Goal: Information Seeking & Learning: Learn about a topic

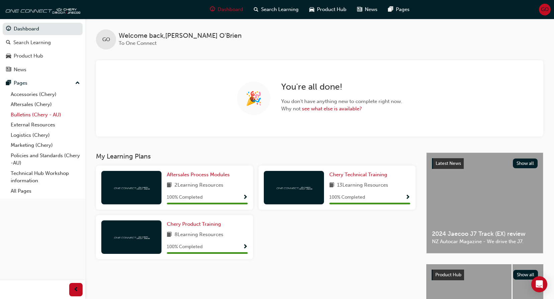
click at [15, 114] on link "Bulletins (Chery - AU)" at bounding box center [45, 115] width 75 height 10
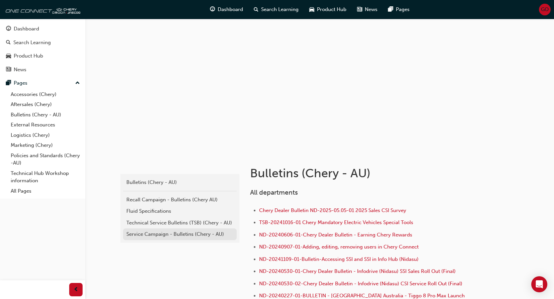
click at [152, 232] on div "Service Campaign - Bulletins (Chery - AU)" at bounding box center [179, 234] width 107 height 8
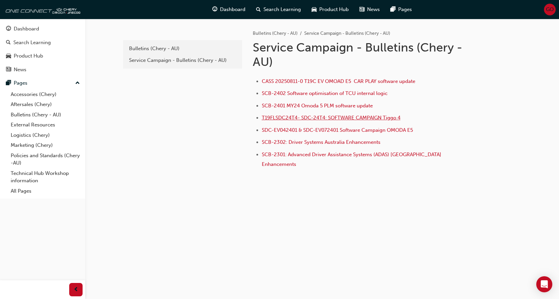
click at [332, 117] on span "T19FLSDC24T4- SDC-24T4: SOFTWARE CAMPAIGN Tiggo 4" at bounding box center [331, 118] width 139 height 6
click at [150, 48] on div "Bulletins (Chery - AU)" at bounding box center [182, 49] width 107 height 8
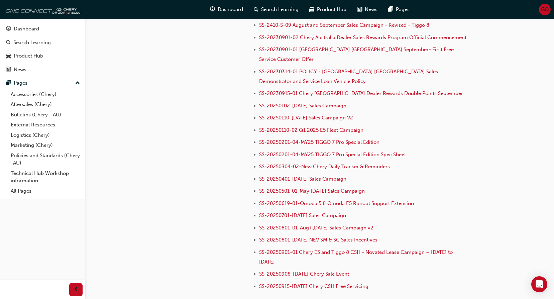
scroll to position [702, 0]
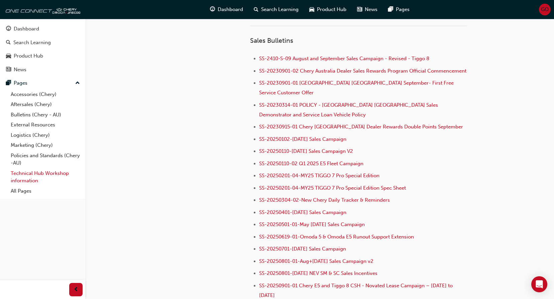
click at [26, 176] on link "Technical Hub Workshop information" at bounding box center [45, 177] width 75 height 18
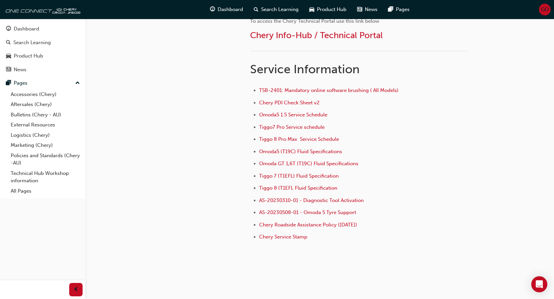
scroll to position [443, 0]
